Goal: Task Accomplishment & Management: Complete application form

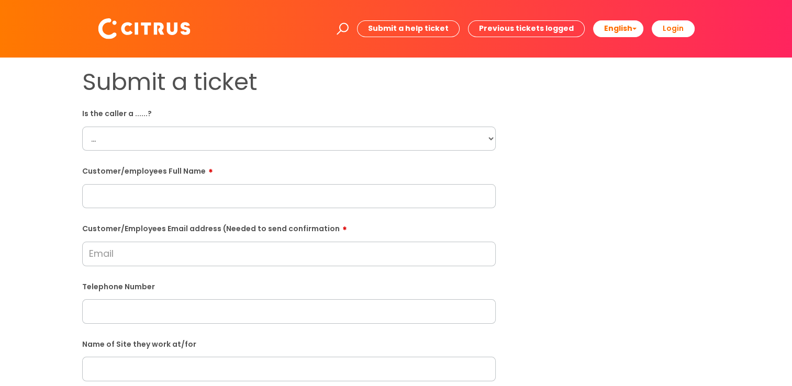
click at [212, 138] on select "... Citrus Customer Citrus Employee Contractor Supplier" at bounding box center [289, 139] width 414 height 24
select select "Citrus Customer"
click at [82, 127] on select "... Citrus Customer Citrus Employee Contractor Supplier" at bounding box center [289, 139] width 414 height 24
click at [180, 204] on input "text" at bounding box center [289, 196] width 414 height 24
type input "Declan McCullough"
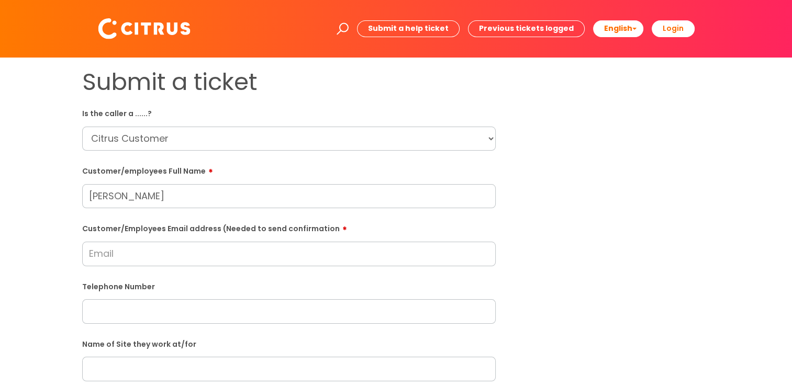
click at [439, 242] on input "Customer/Employees Email address (Needed to send confirmation" at bounding box center [289, 254] width 414 height 24
paste input "7721@greeneking.co.uk"
type input "7721@greeneking.co.uk"
click at [309, 316] on input "text" at bounding box center [289, 312] width 414 height 24
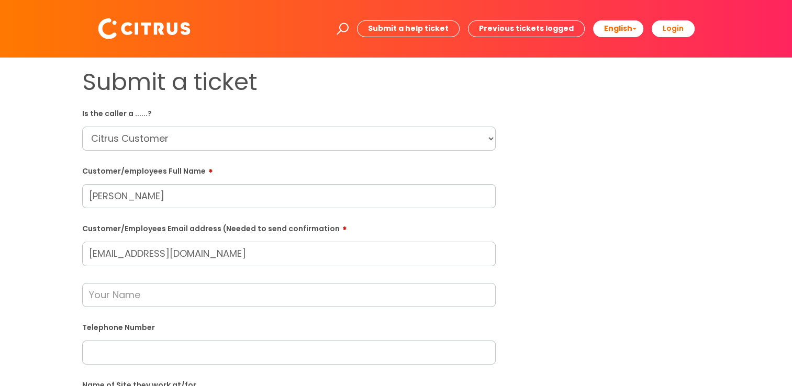
click at [223, 355] on input "text" at bounding box center [289, 353] width 414 height 24
paste input "07939 225035"
type input "07939 225035"
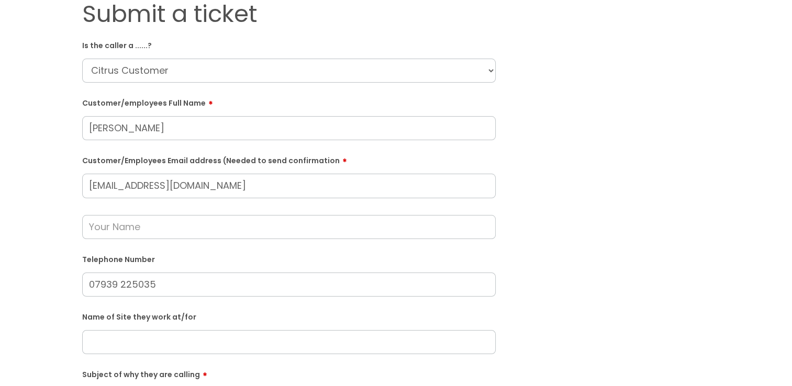
scroll to position [157, 0]
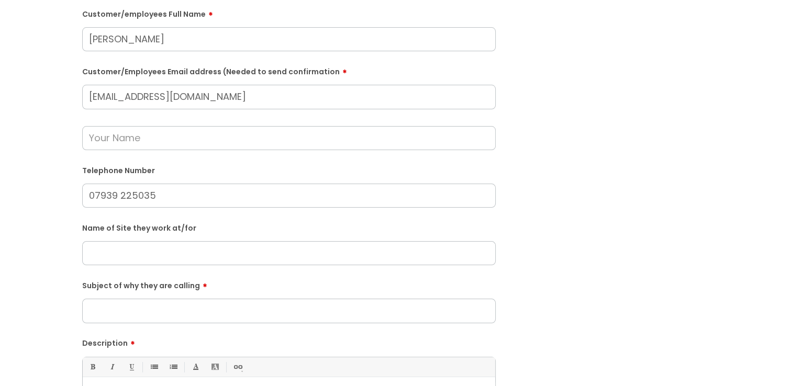
click at [300, 250] on input "text" at bounding box center [289, 253] width 414 height 24
type input "Drewers Head Kingston"
click at [250, 323] on input "Subject of why they are calling" at bounding box center [289, 311] width 414 height 24
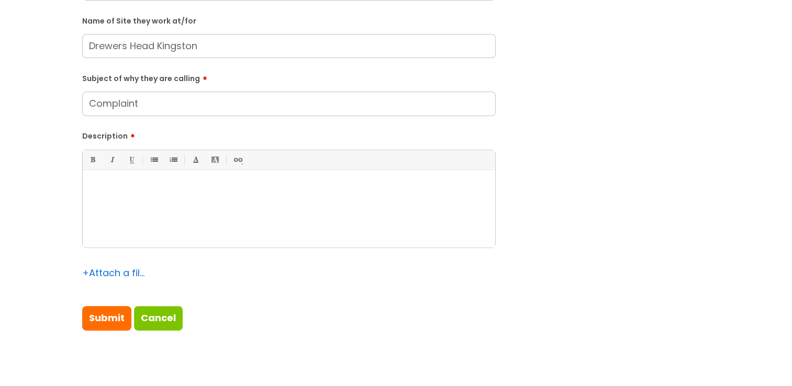
scroll to position [367, 0]
type input "Complaint"
click at [159, 211] on div at bounding box center [289, 209] width 413 height 72
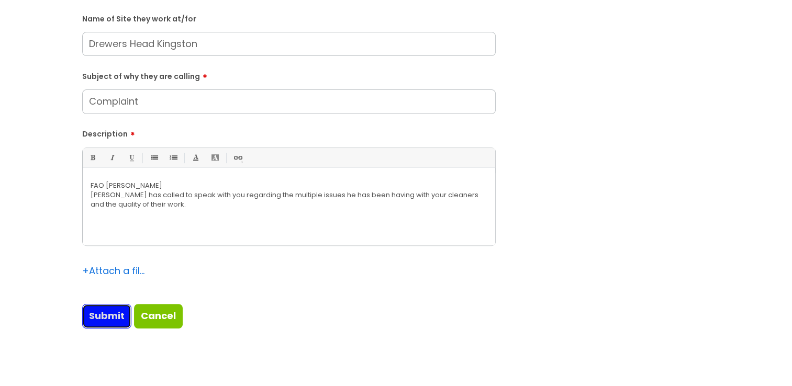
click at [114, 324] on input "Submit" at bounding box center [106, 316] width 49 height 24
type input "Please Wait..."
